Goal: Task Accomplishment & Management: Use online tool/utility

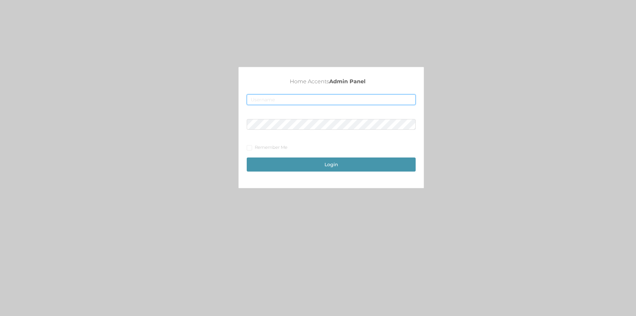
click at [269, 100] on input "text" at bounding box center [331, 99] width 169 height 11
type input "[EMAIL_ADDRESS][DOMAIN_NAME]"
click at [303, 169] on button "Login" at bounding box center [331, 164] width 169 height 14
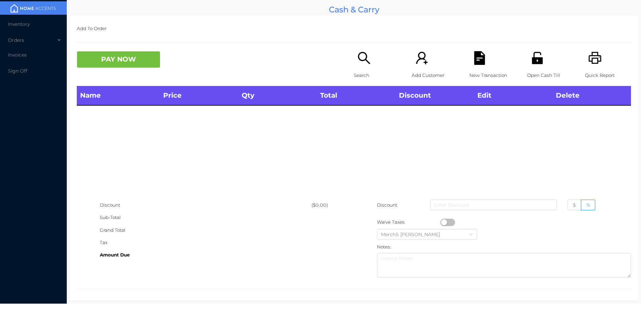
click at [358, 58] on icon "icon: search" at bounding box center [364, 58] width 12 height 12
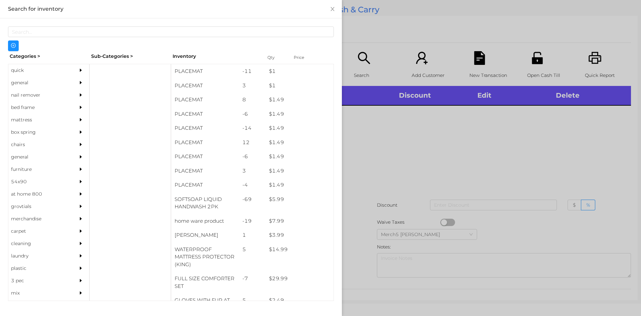
drag, startPoint x: 76, startPoint y: 80, endPoint x: 85, endPoint y: 82, distance: 9.6
click at [77, 83] on div at bounding box center [82, 83] width 13 height 12
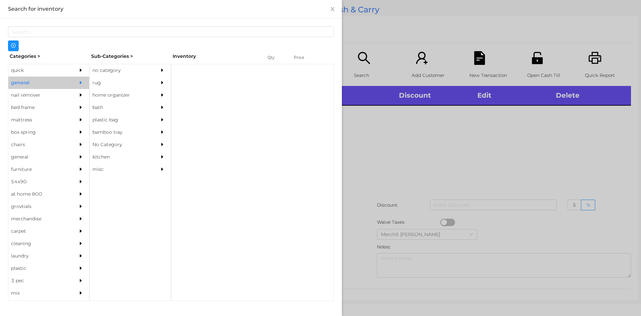
click at [108, 72] on div "no category" at bounding box center [120, 70] width 61 height 12
click at [150, 69] on div "no category" at bounding box center [120, 70] width 61 height 12
click at [159, 72] on div at bounding box center [163, 70] width 13 height 12
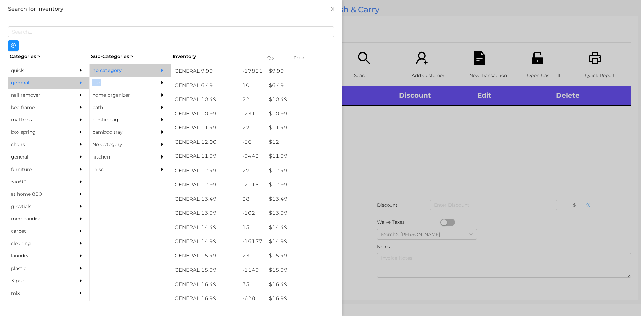
scroll to position [434, 0]
click at [471, 132] on div at bounding box center [320, 158] width 641 height 316
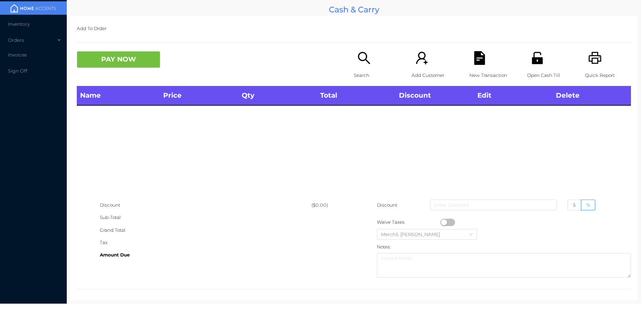
click at [358, 53] on icon "icon: search" at bounding box center [364, 58] width 12 height 12
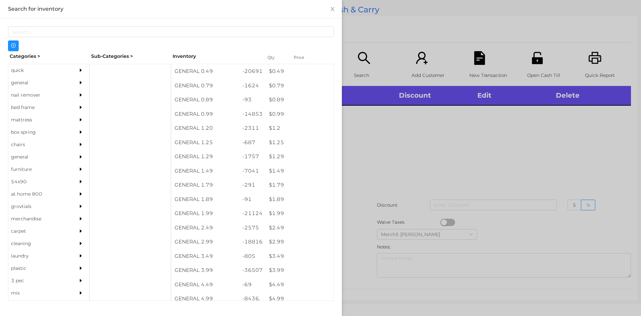
click at [66, 90] on div "nail remover" at bounding box center [48, 95] width 81 height 12
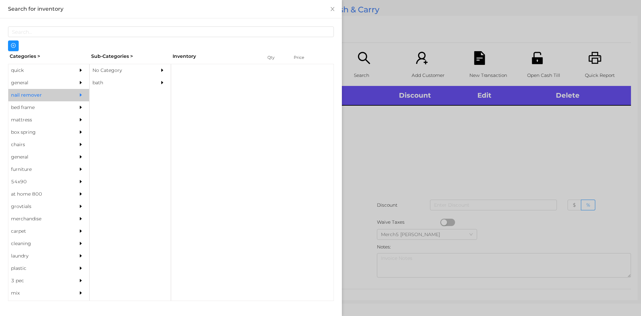
click at [79, 85] on icon "icon: caret-right" at bounding box center [81, 82] width 5 height 5
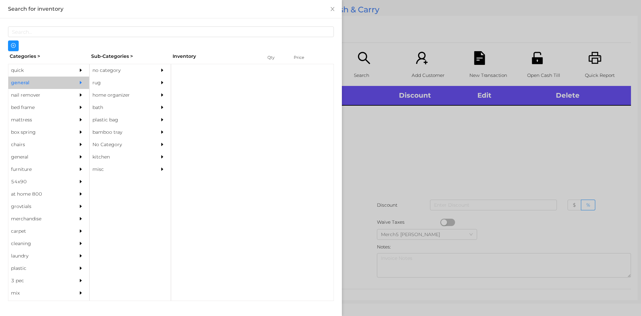
click at [109, 69] on div "no category" at bounding box center [120, 70] width 61 height 12
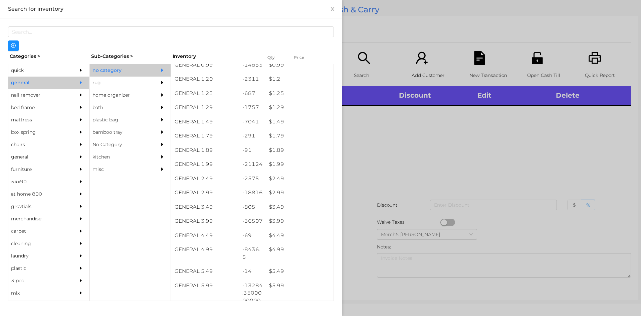
scroll to position [100, 0]
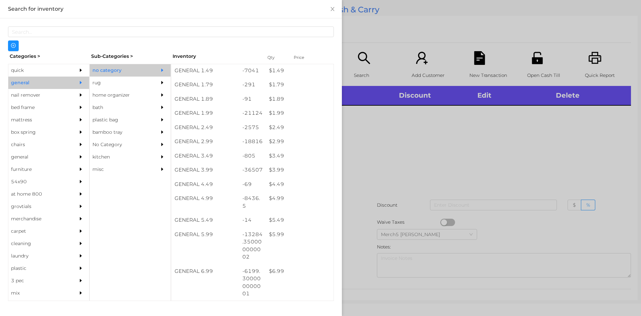
click at [565, 118] on div at bounding box center [320, 158] width 641 height 316
